Goal: Check status: Check status

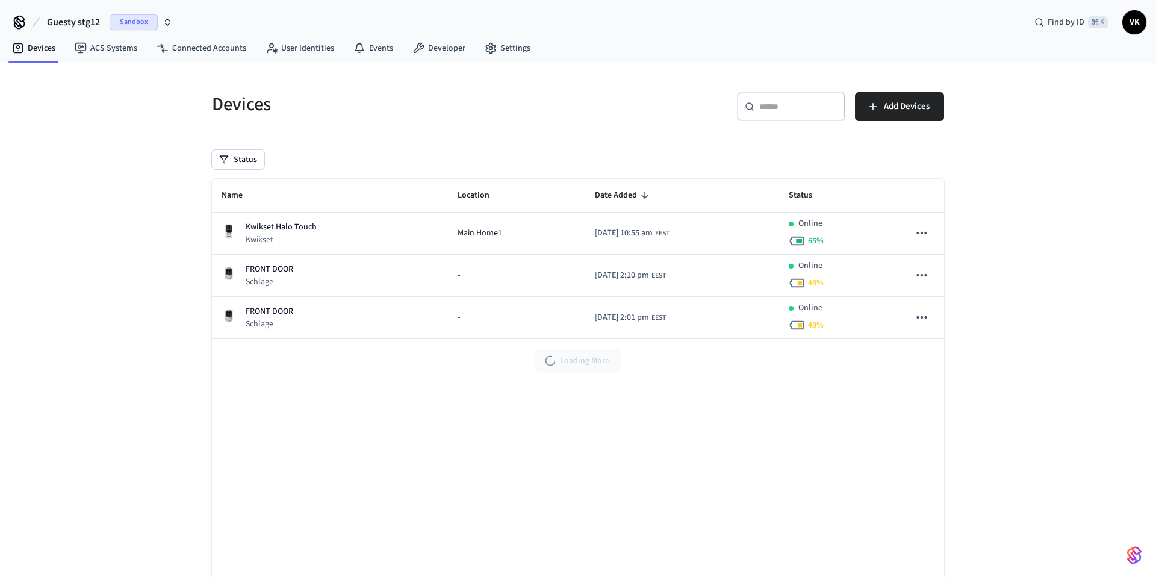
click at [167, 16] on div "Sandbox" at bounding box center [141, 22] width 63 height 16
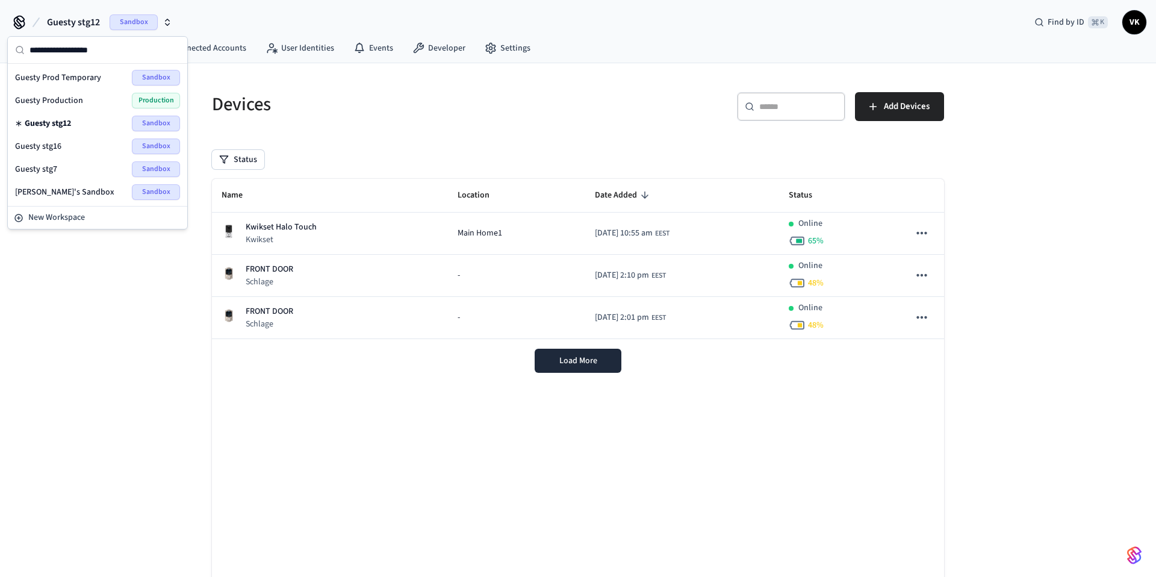
click at [86, 102] on div "Guesty Production Production" at bounding box center [97, 101] width 165 height 16
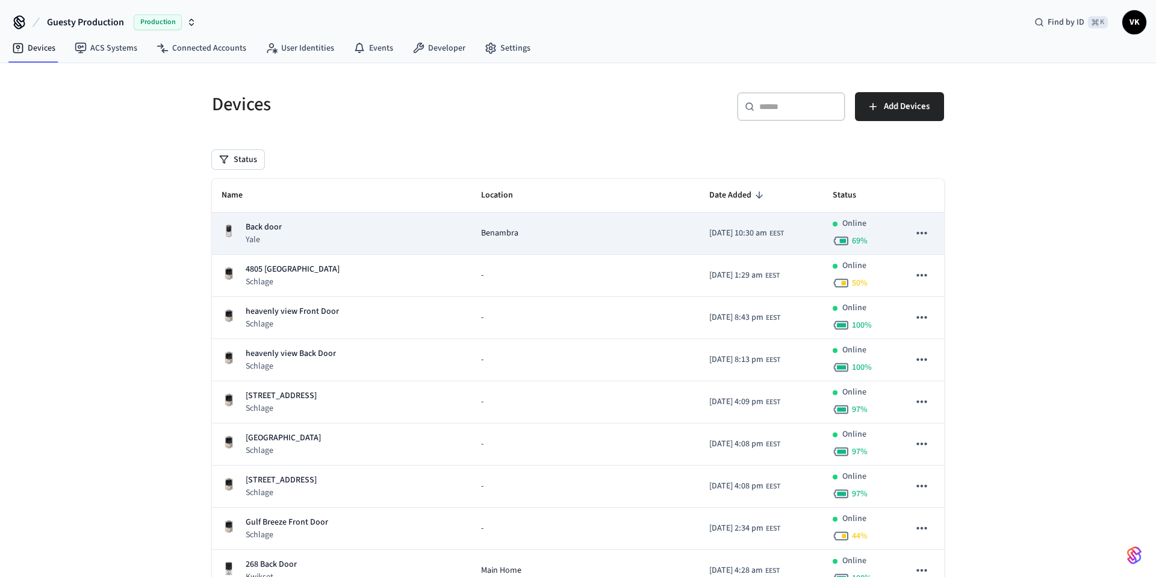
click at [305, 234] on div "Back door Yale" at bounding box center [342, 233] width 240 height 25
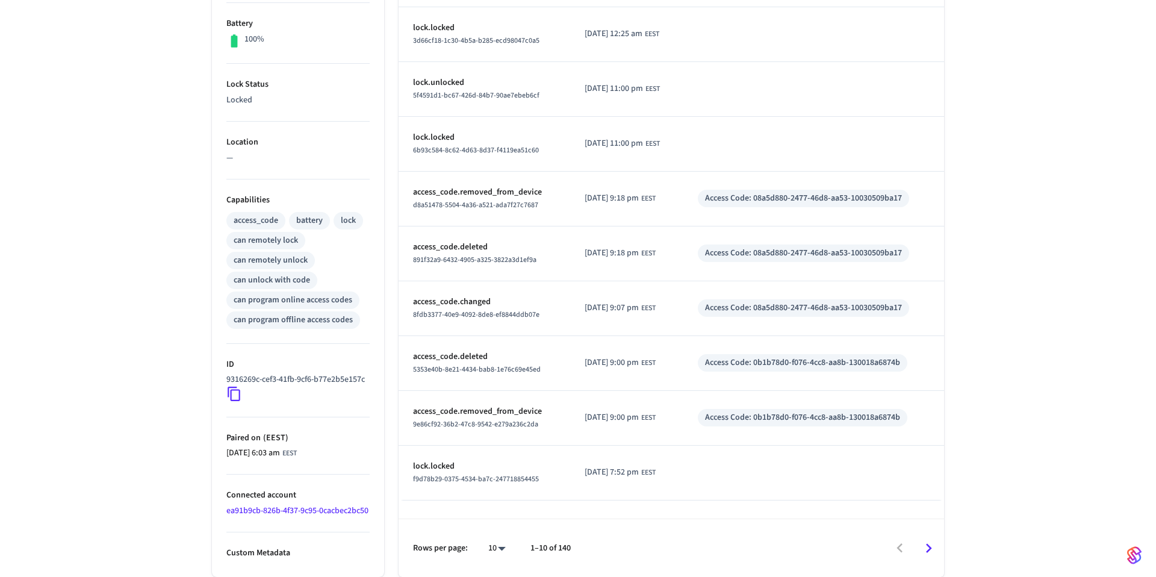
scroll to position [19, 0]
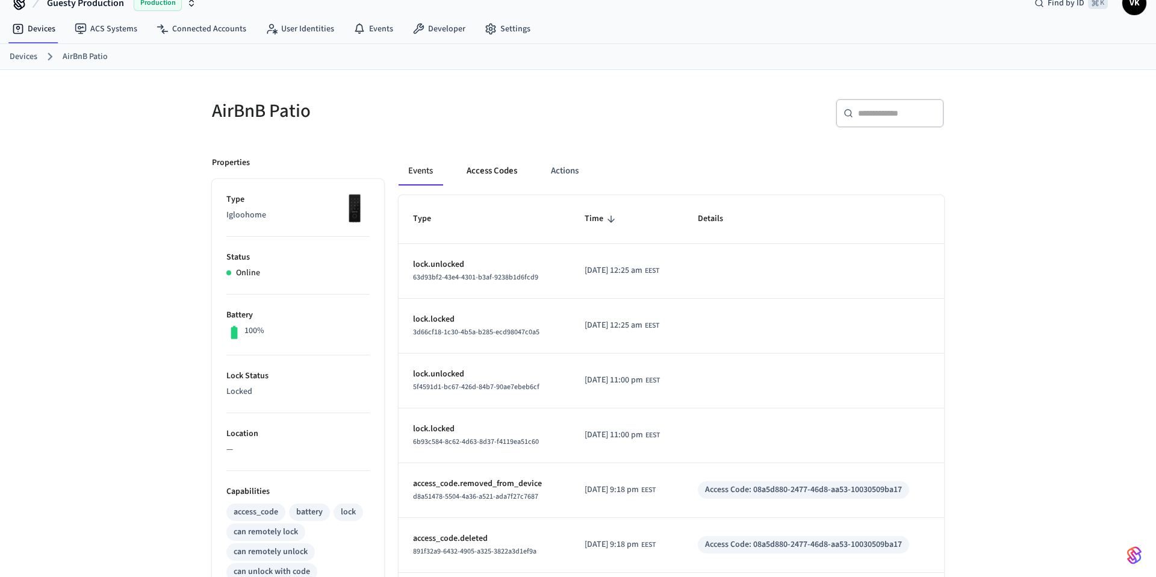
click at [486, 168] on button "Access Codes" at bounding box center [492, 171] width 70 height 29
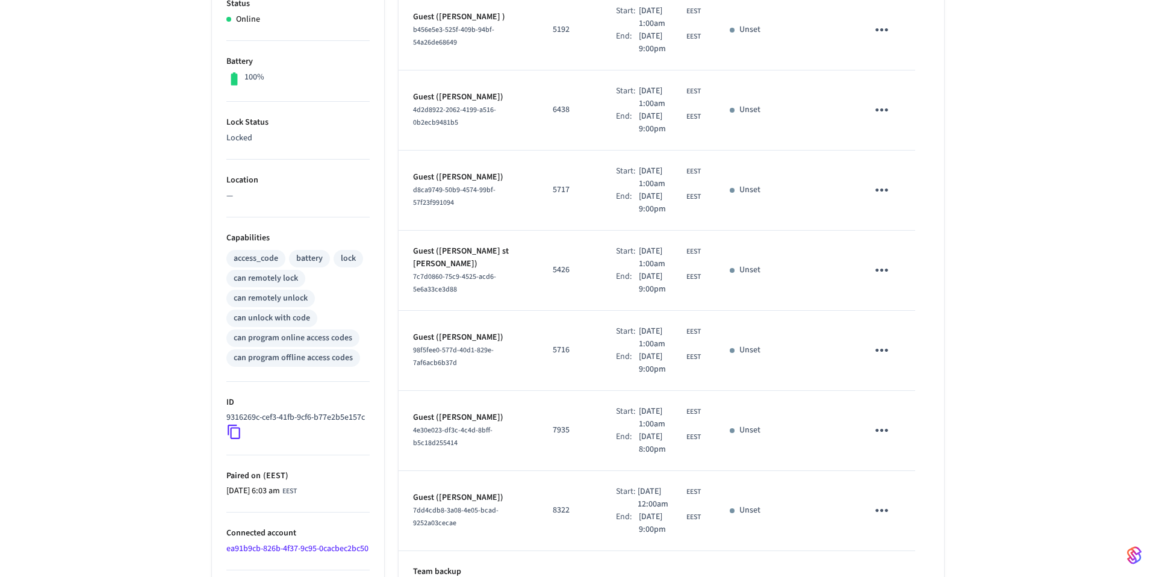
scroll to position [350, 0]
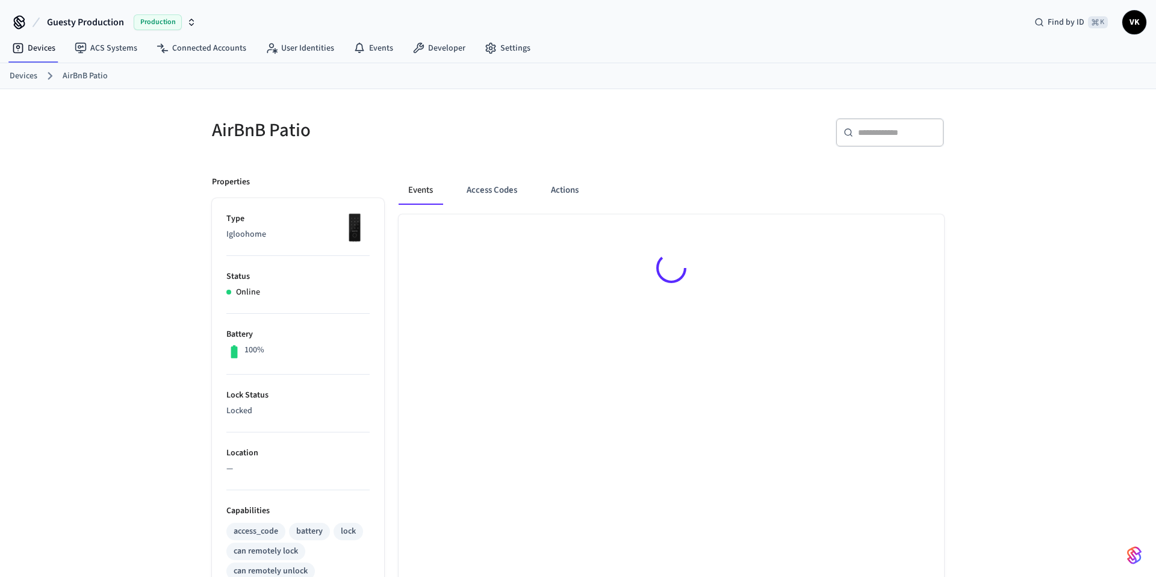
scroll to position [336, 0]
